Goal: Task Accomplishment & Management: Use online tool/utility

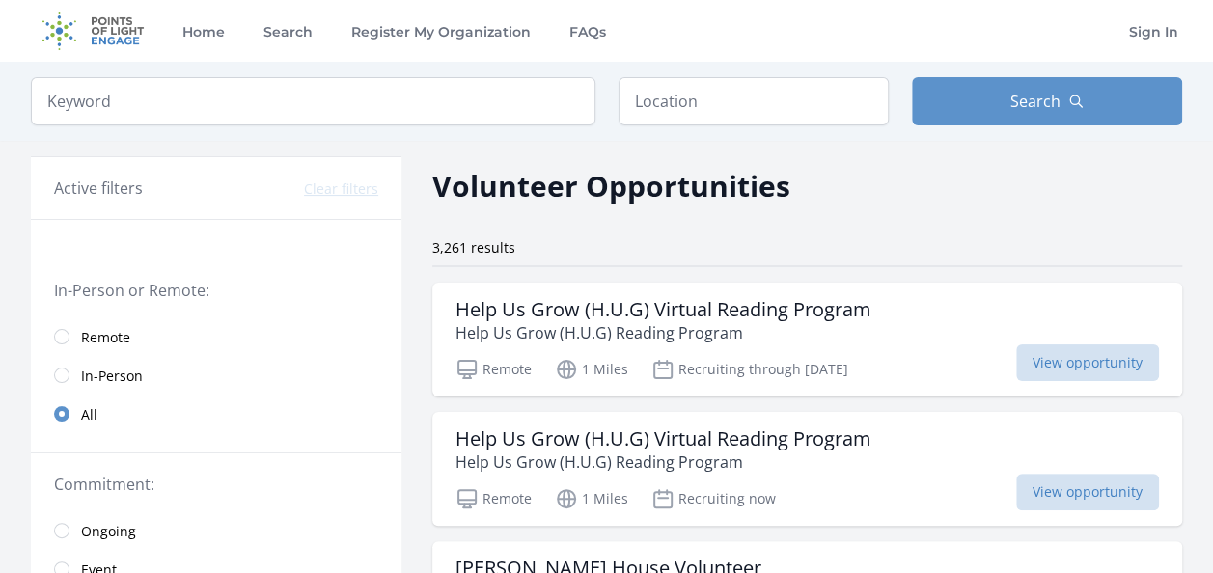
click at [151, 371] on link "In-Person" at bounding box center [216, 375] width 371 height 39
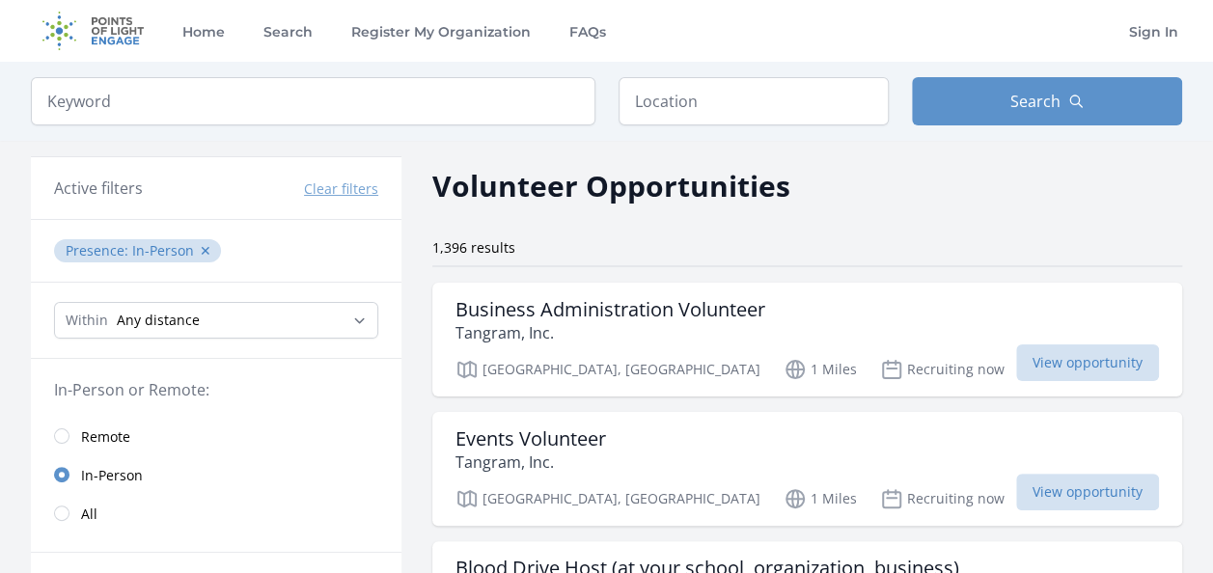
click at [184, 292] on div "Within Any distance , 5 Miles , 20 Miles , 50 Miles , 100 Miles" at bounding box center [216, 321] width 371 height 76
click at [190, 313] on select "Any distance , 5 Miles , 20 Miles , 50 Miles , 100 Miles" at bounding box center [216, 320] width 324 height 37
select select "32186"
click at [54, 302] on select "Any distance , 5 Miles , 20 Miles , 50 Miles , 100 Miles" at bounding box center [216, 320] width 324 height 37
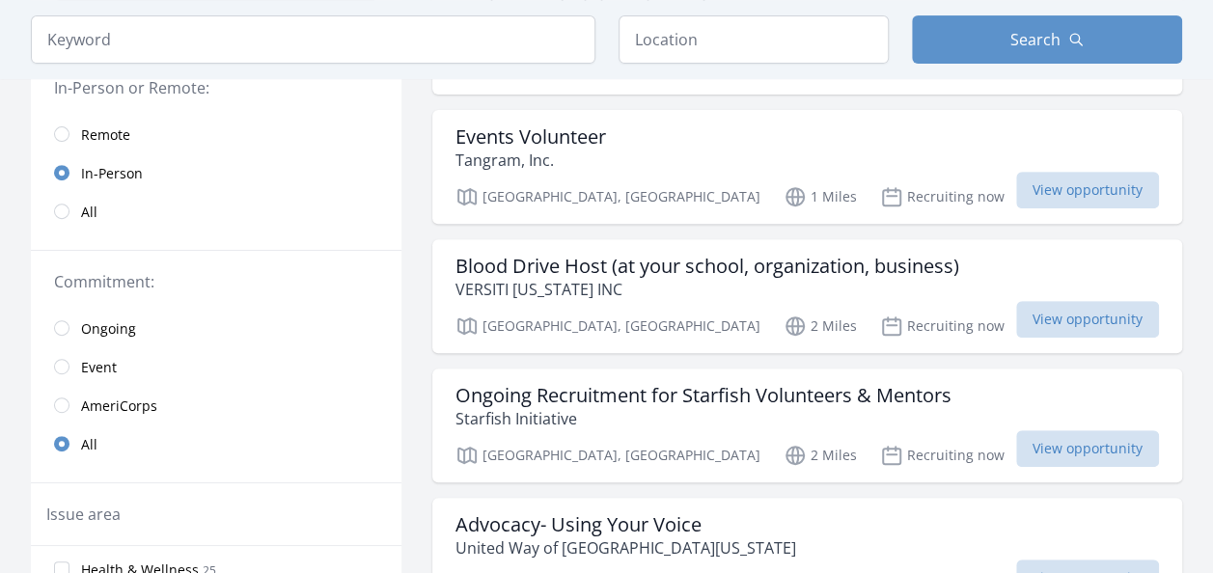
scroll to position [303, 0]
click at [122, 321] on span "Ongoing" at bounding box center [108, 328] width 55 height 19
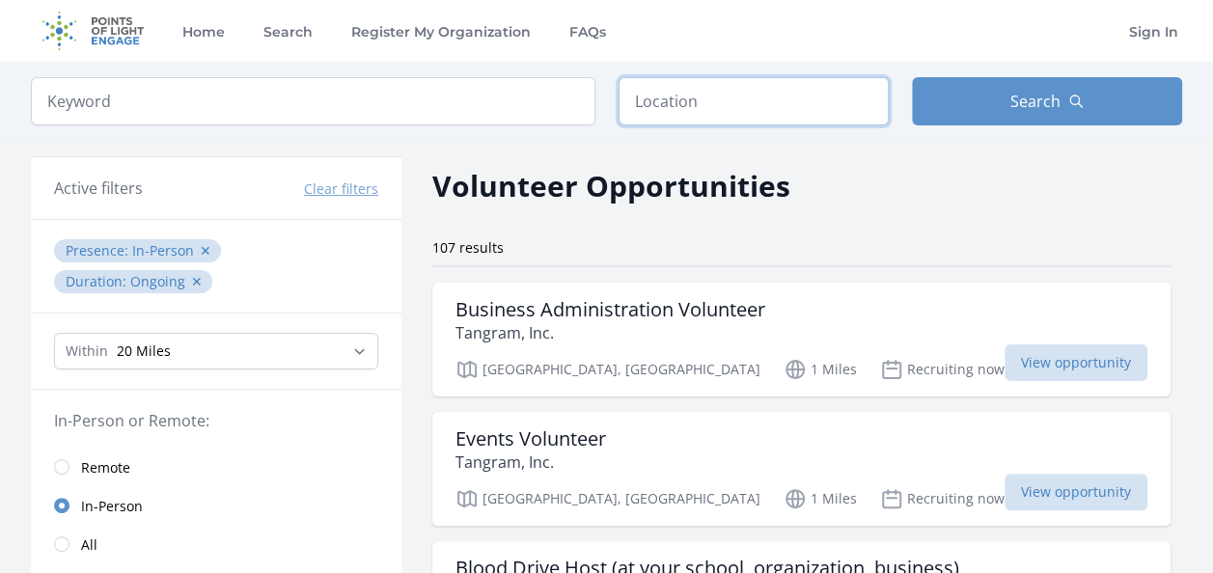
click at [759, 99] on input "text" at bounding box center [754, 101] width 270 height 48
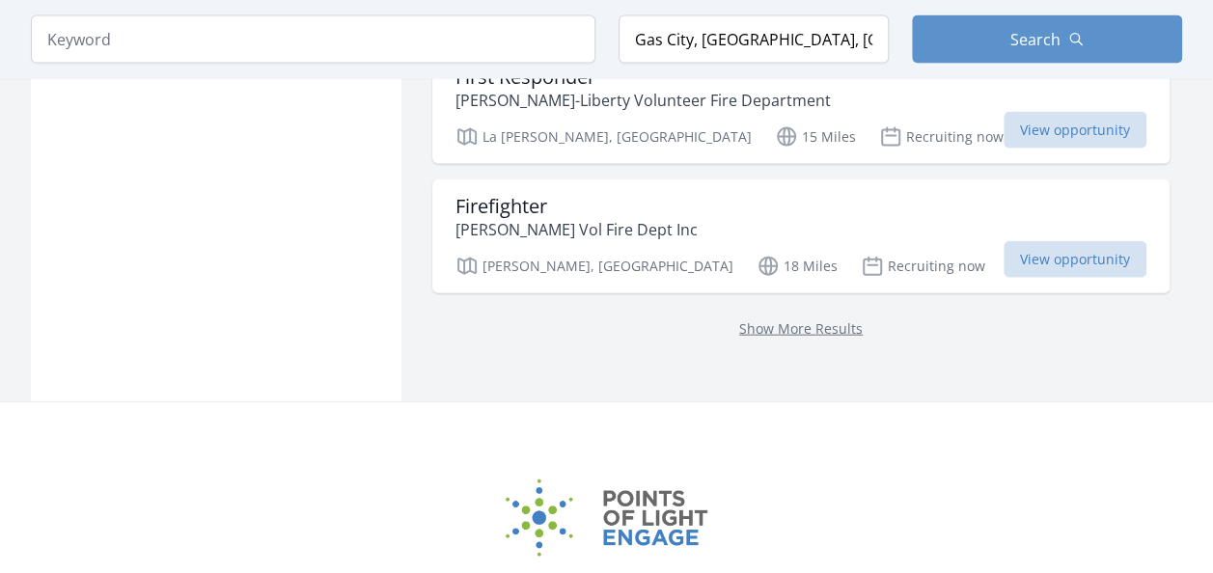
scroll to position [2103, 0]
click at [715, 316] on p "Show More Results" at bounding box center [801, 327] width 691 height 23
click at [739, 319] on link "Show More Results" at bounding box center [801, 328] width 124 height 18
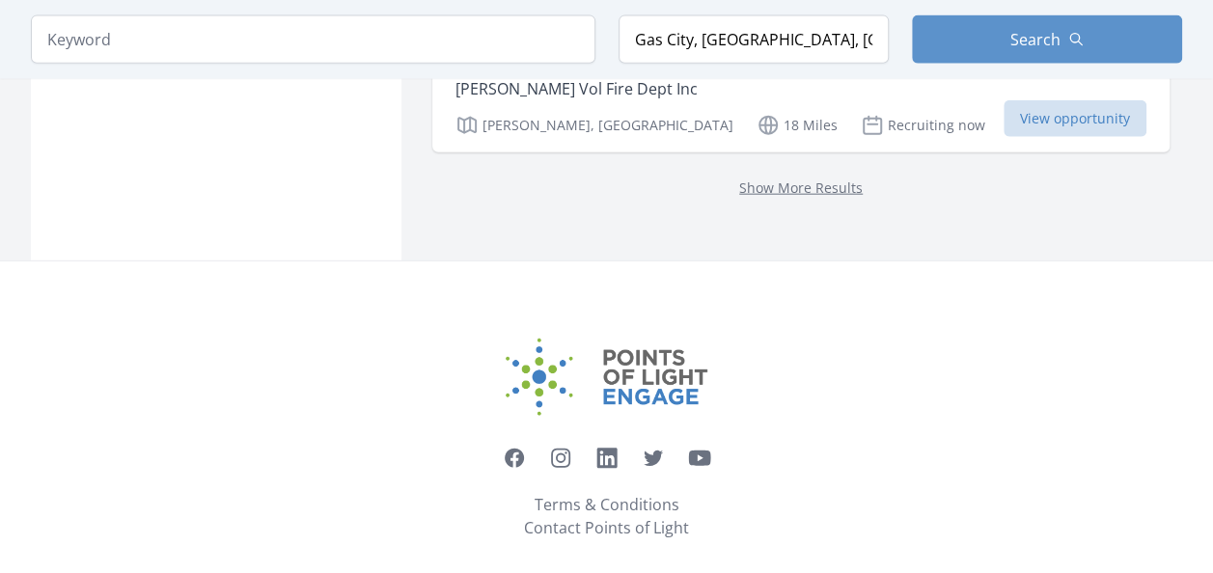
scroll to position [2251, 0]
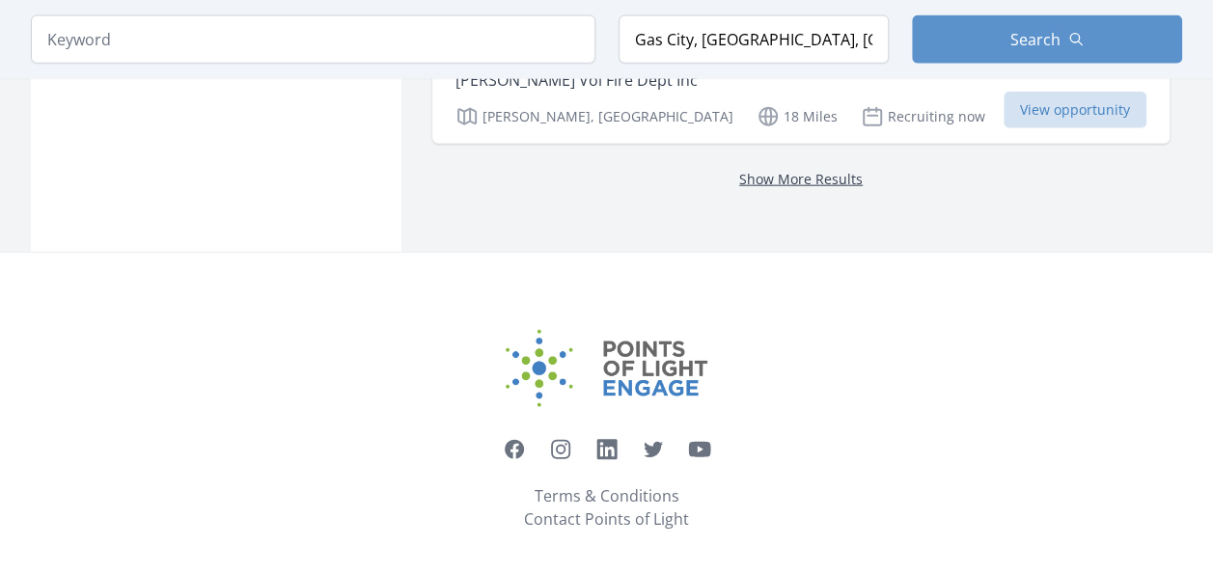
click at [753, 170] on link "Show More Results" at bounding box center [801, 179] width 124 height 18
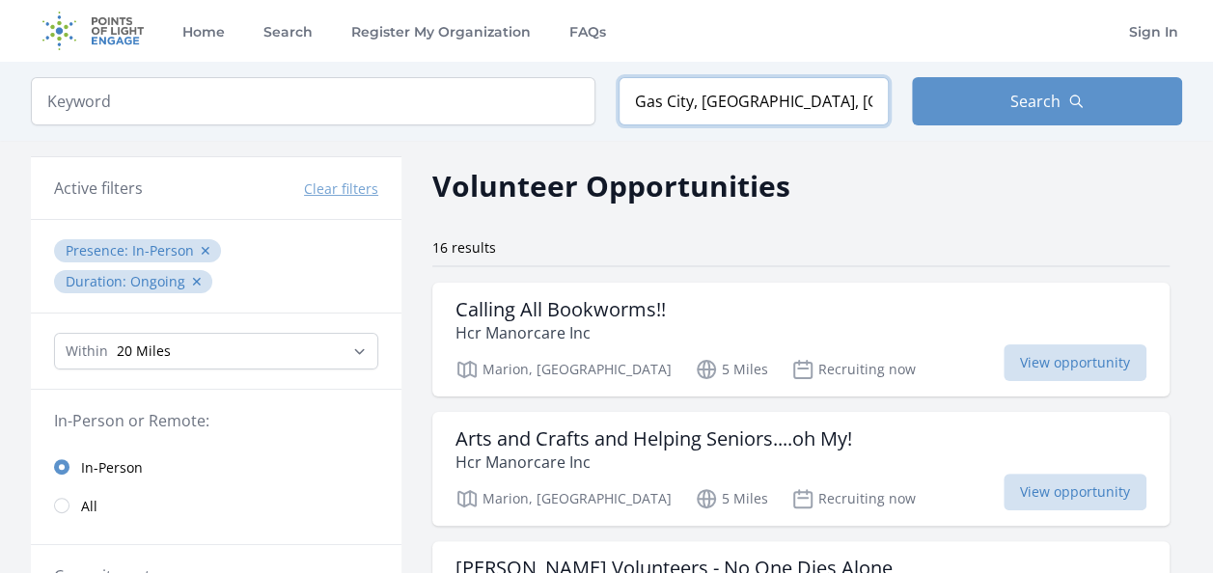
click at [690, 102] on input "Gas City, [GEOGRAPHIC_DATA], [GEOGRAPHIC_DATA]" at bounding box center [754, 101] width 270 height 48
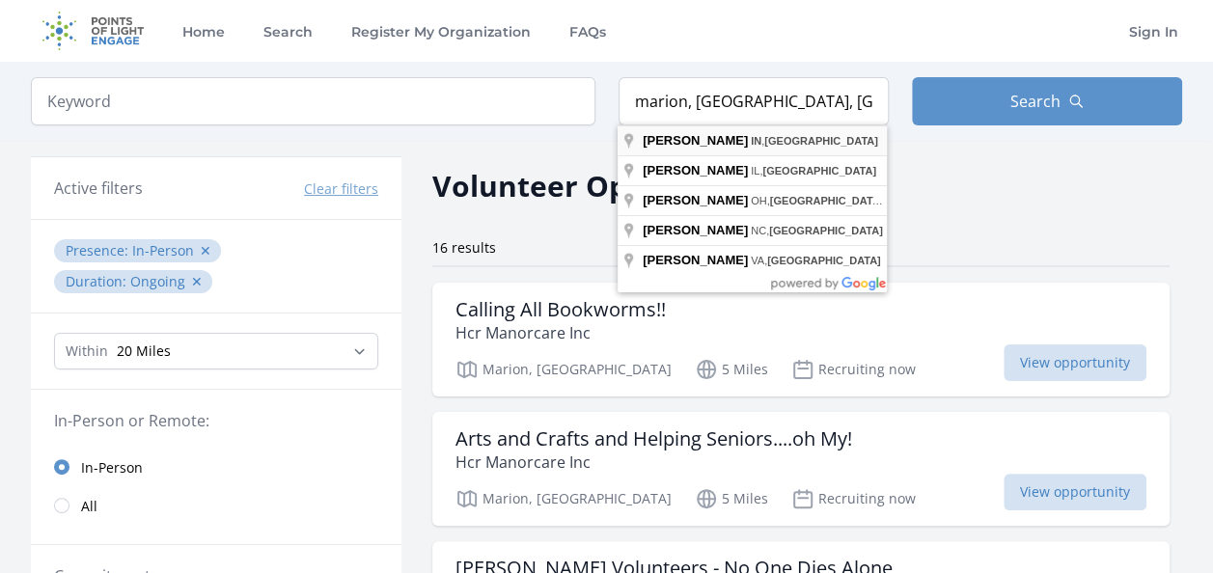
type input "Marion, [GEOGRAPHIC_DATA], [GEOGRAPHIC_DATA]"
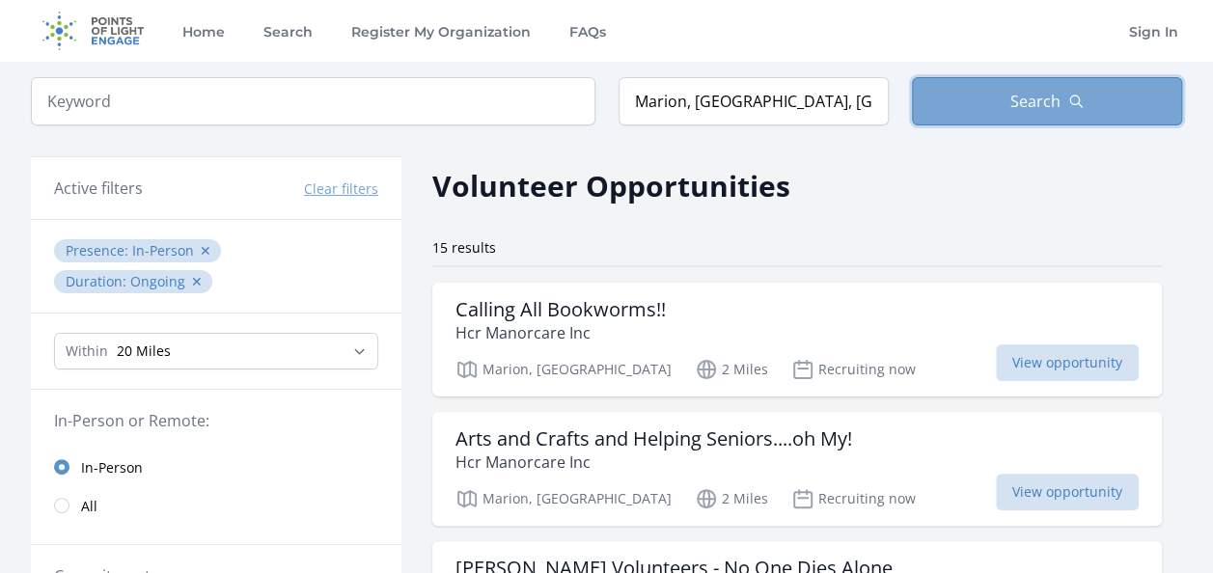
click at [1013, 106] on span "Search" at bounding box center [1036, 101] width 50 height 23
click at [1016, 96] on span "Search" at bounding box center [1036, 101] width 50 height 23
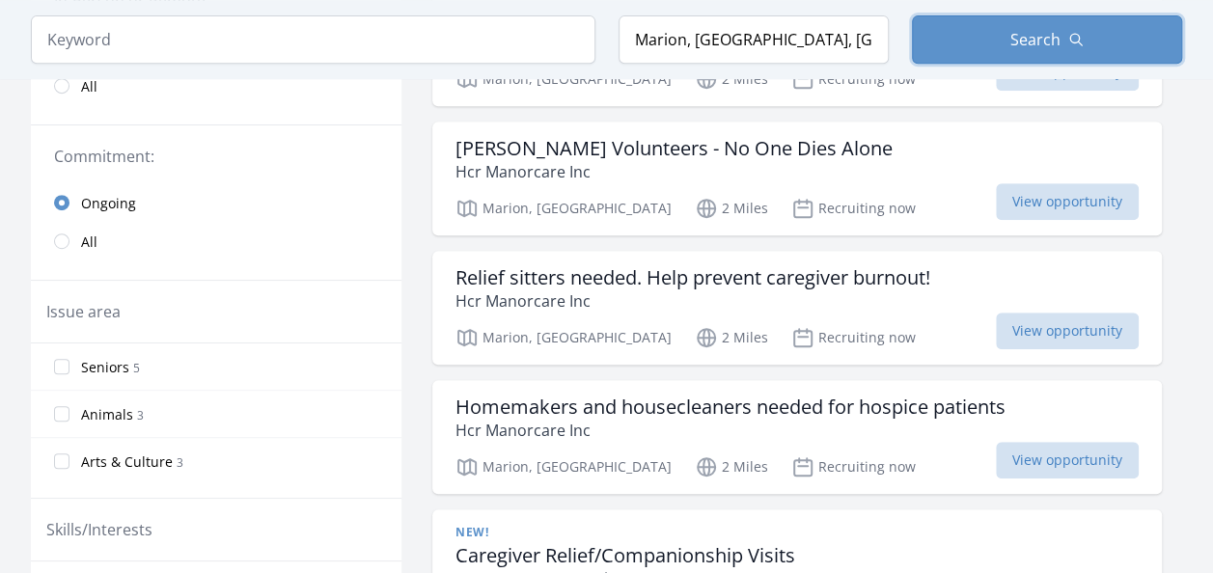
scroll to position [407, 0]
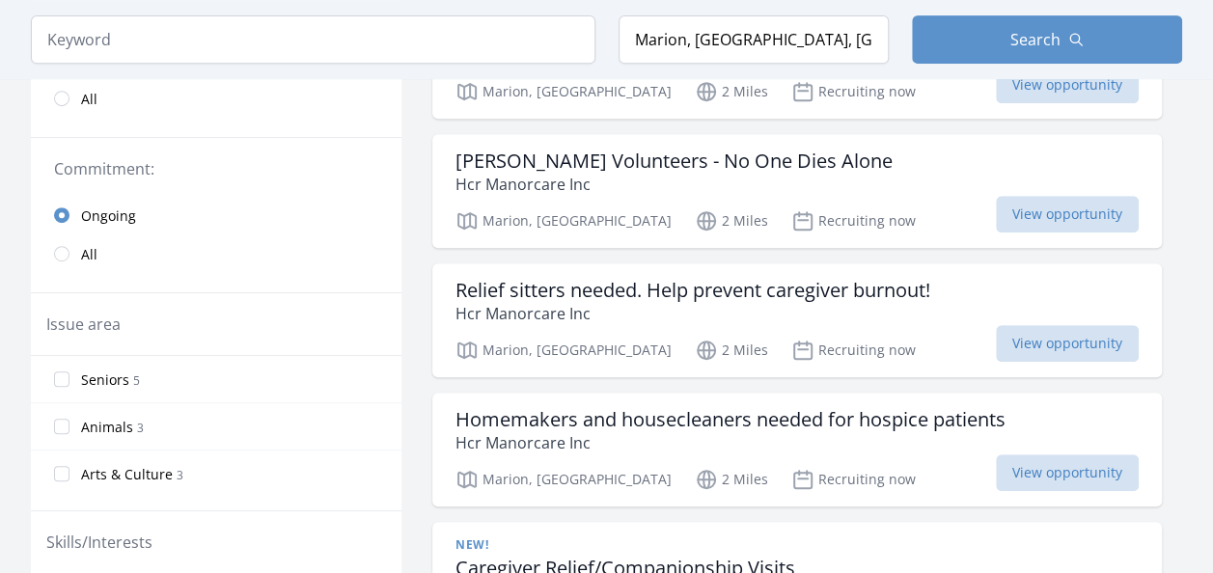
click at [77, 427] on label "Animals 3" at bounding box center [216, 426] width 371 height 39
click at [70, 427] on input "Animals 3" at bounding box center [61, 426] width 15 height 15
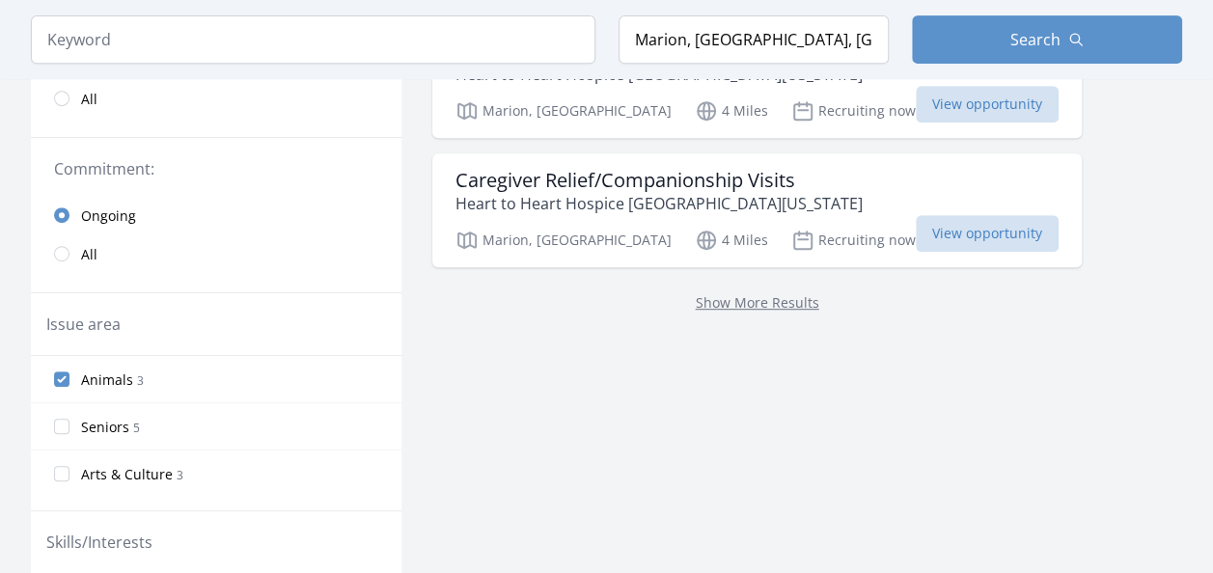
click at [77, 427] on label "Seniors 5" at bounding box center [216, 426] width 371 height 39
click at [70, 427] on input "Seniors 5" at bounding box center [61, 426] width 15 height 15
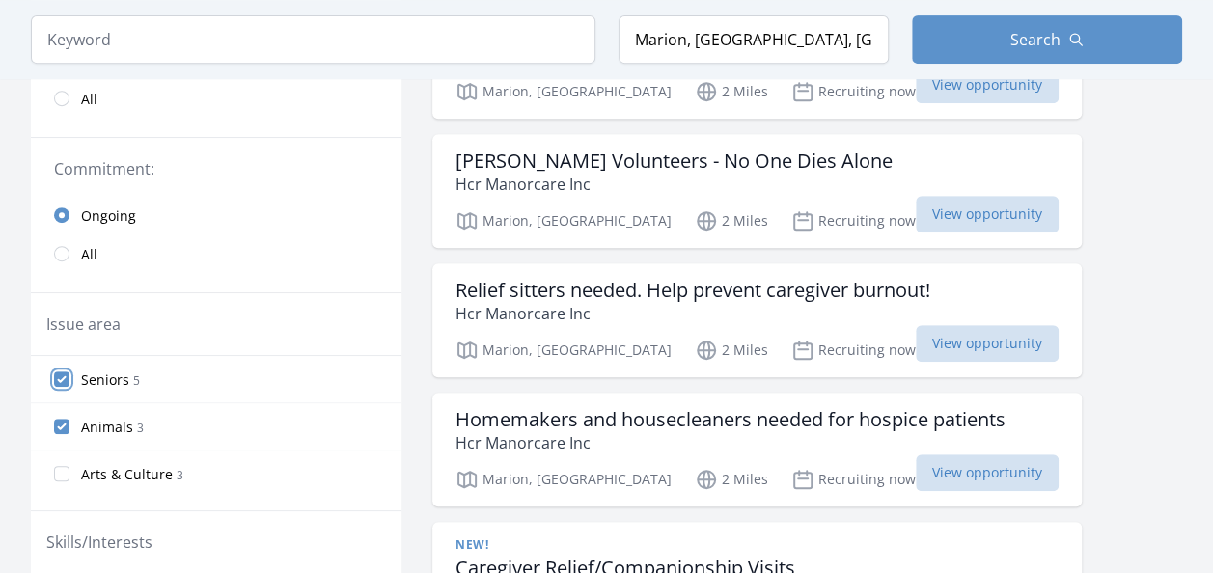
click at [65, 372] on input "Seniors 5" at bounding box center [61, 379] width 15 height 15
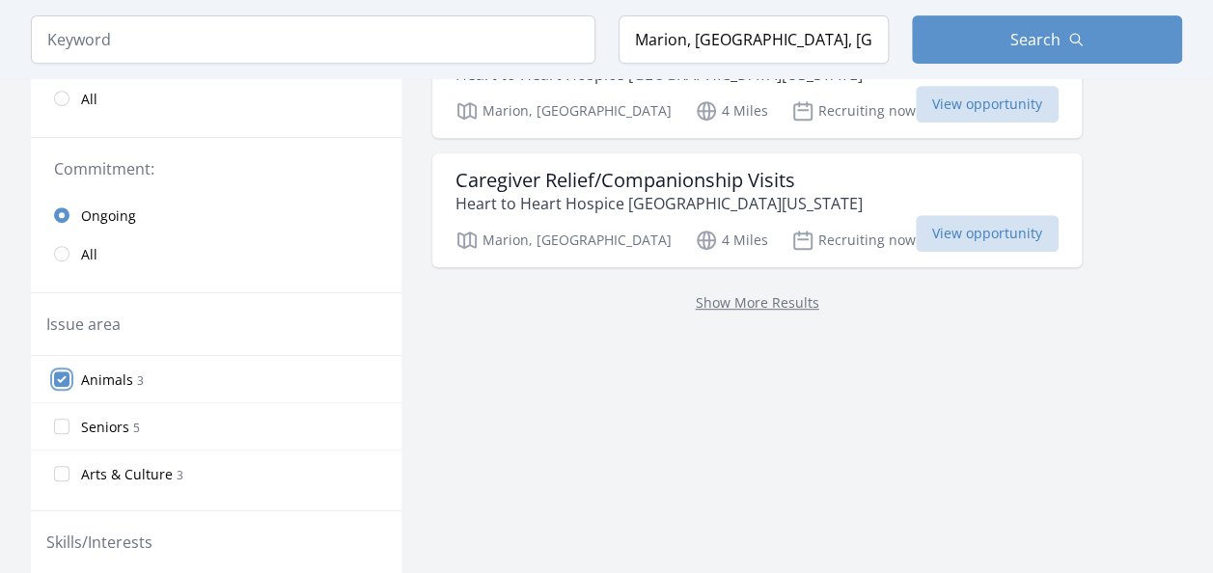
click at [64, 373] on input "Animals 3" at bounding box center [61, 379] width 15 height 15
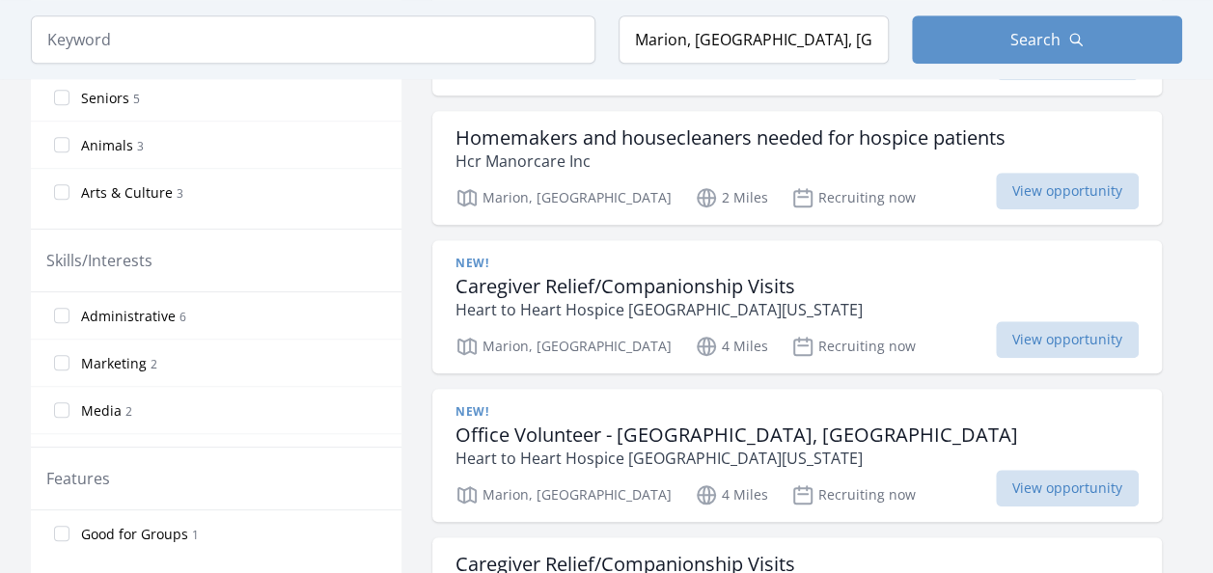
scroll to position [690, 0]
